Goal: Find specific page/section: Find specific page/section

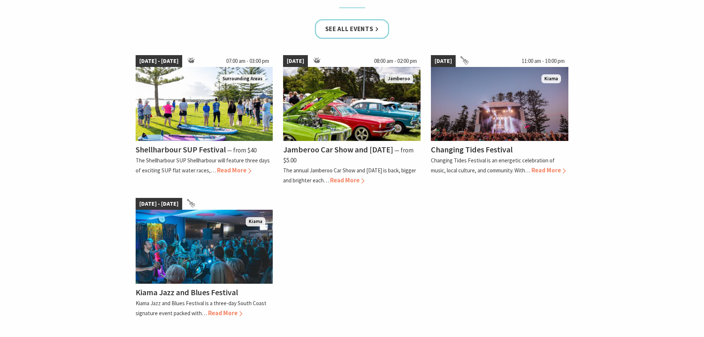
scroll to position [480, 0]
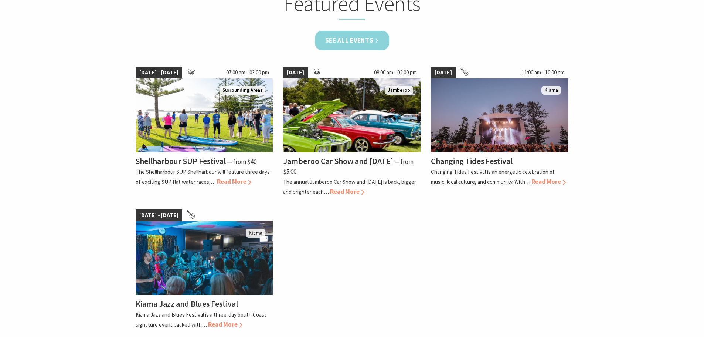
click at [334, 38] on link "See all Events" at bounding box center [352, 41] width 75 height 20
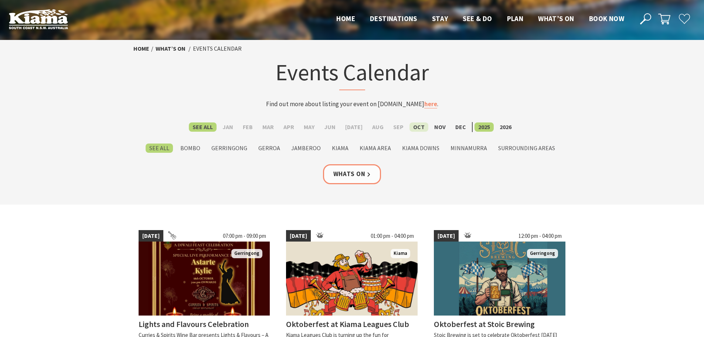
click at [413, 128] on label "Oct" at bounding box center [418, 126] width 19 height 9
click at [0, 0] on input "Oct" at bounding box center [0, 0] width 0 height 0
